Goal: Information Seeking & Learning: Learn about a topic

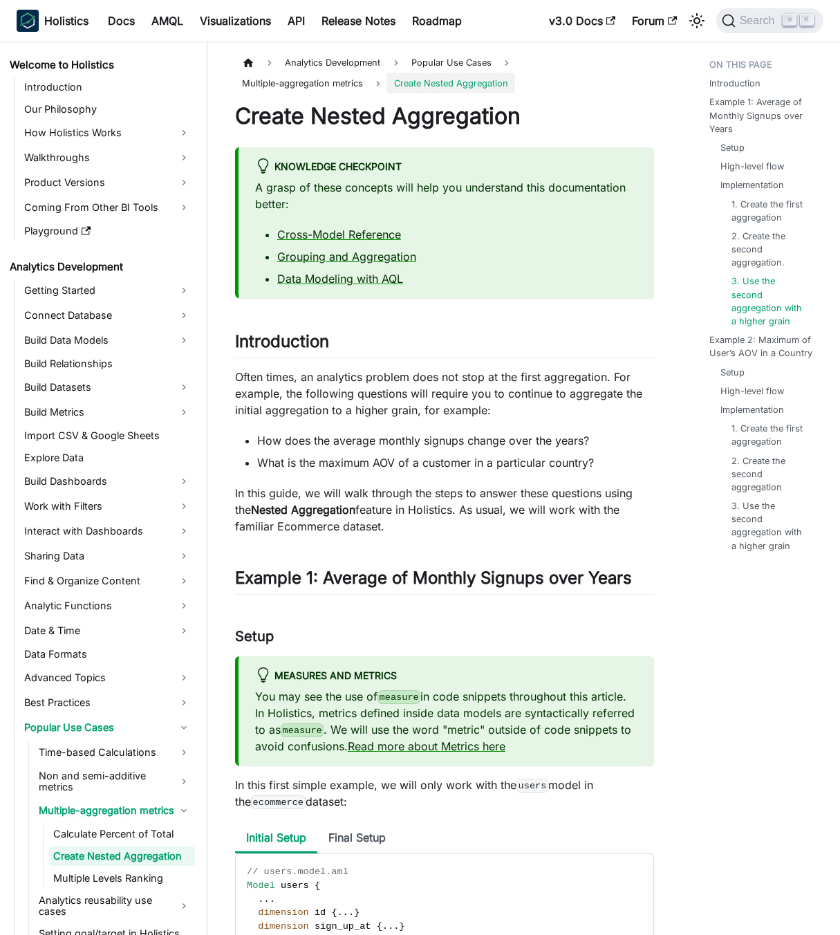
scroll to position [2007, 0]
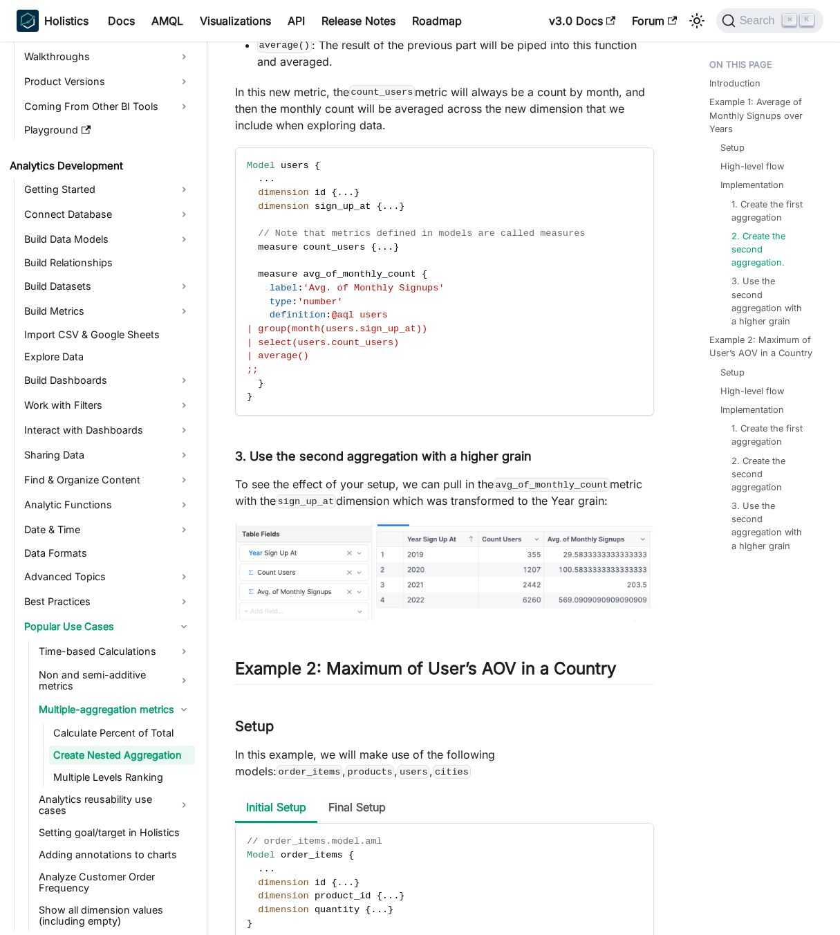
scroll to position [101, 0]
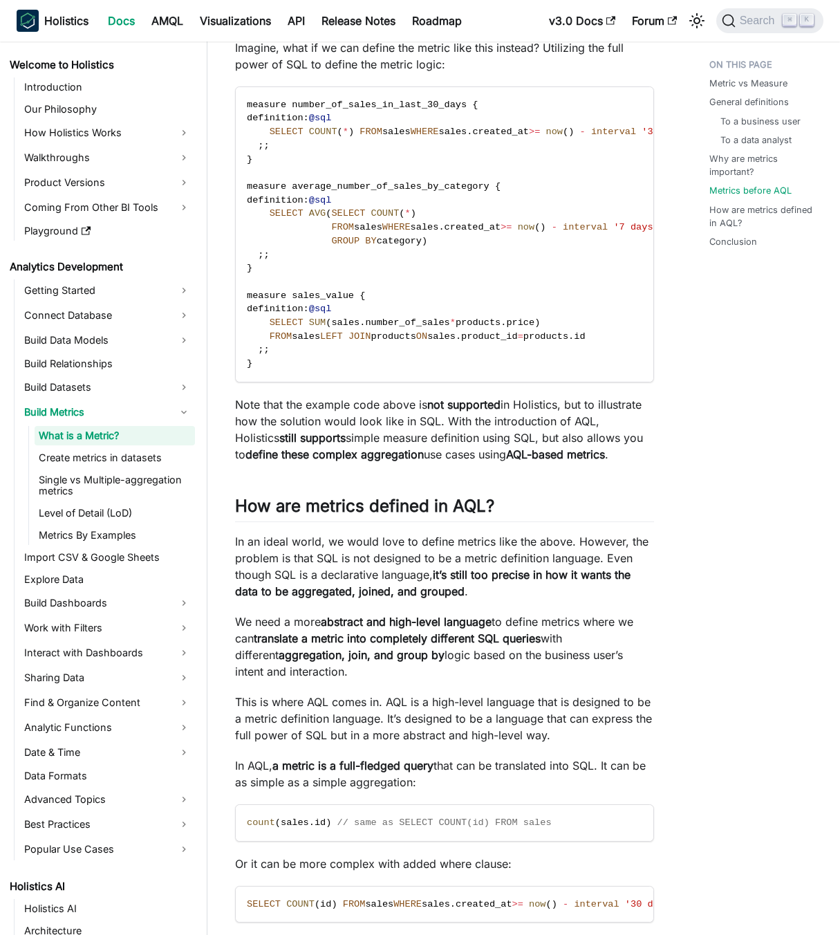
scroll to position [2205, 0]
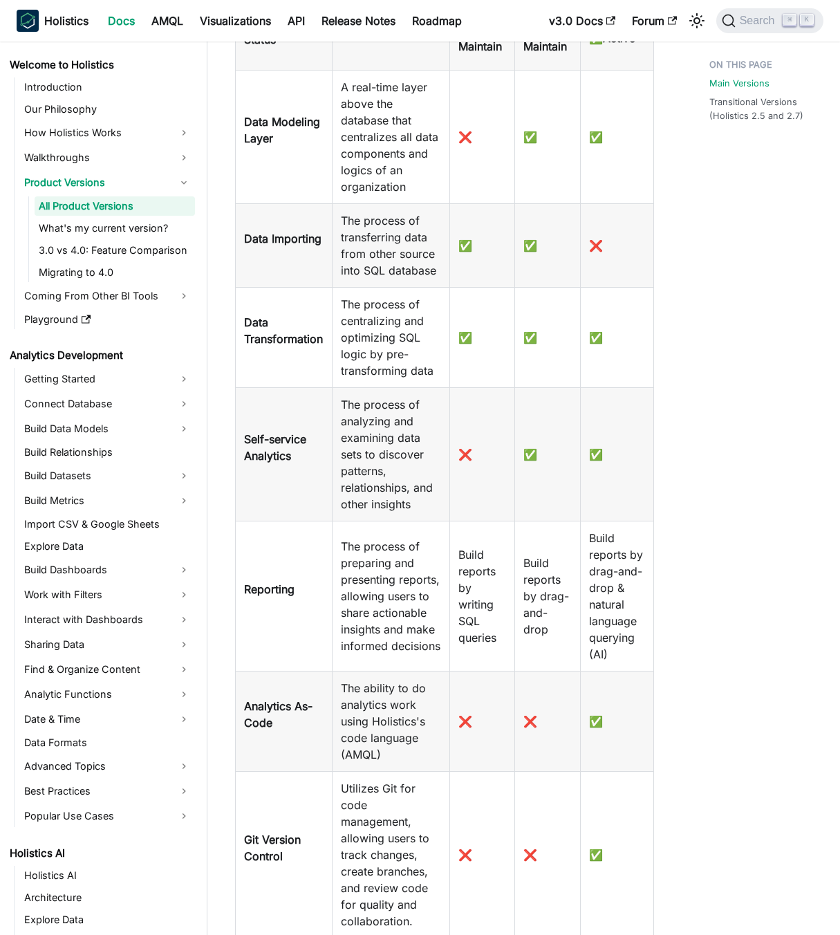
scroll to position [647, 0]
